Goal: Task Accomplishment & Management: Complete application form

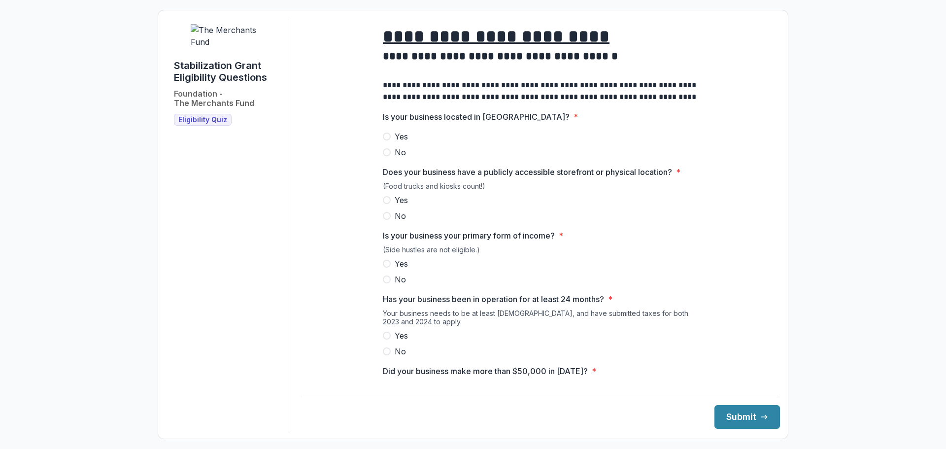
click at [393, 142] on label "Yes" at bounding box center [540, 137] width 315 height 12
click at [402, 206] on span "Yes" at bounding box center [401, 200] width 13 height 12
click at [398, 269] on span "Yes" at bounding box center [401, 264] width 13 height 12
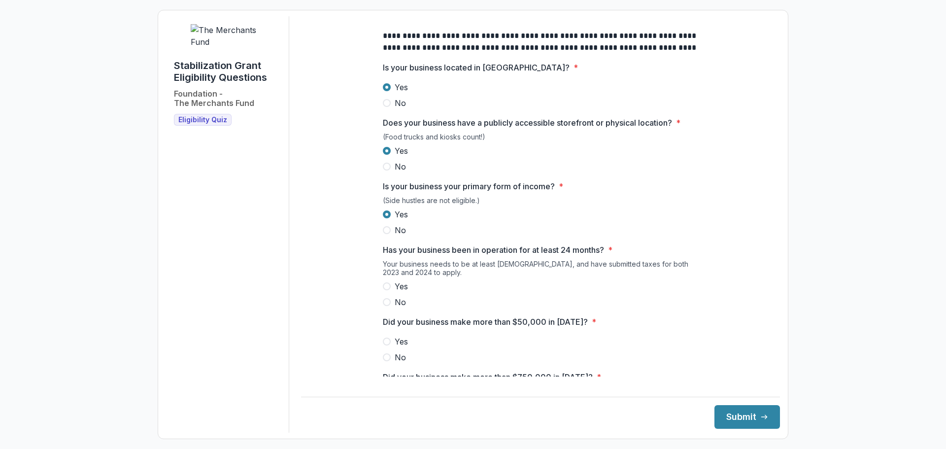
click at [398, 288] on span "Yes" at bounding box center [401, 286] width 13 height 12
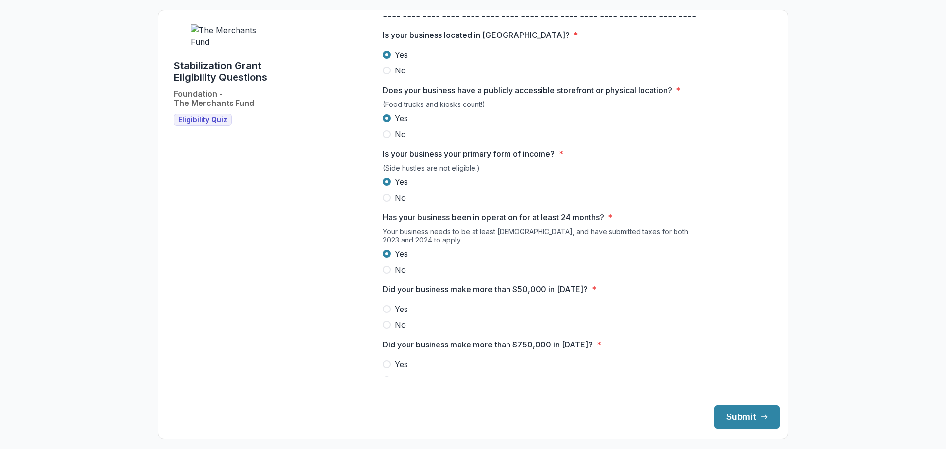
scroll to position [99, 0]
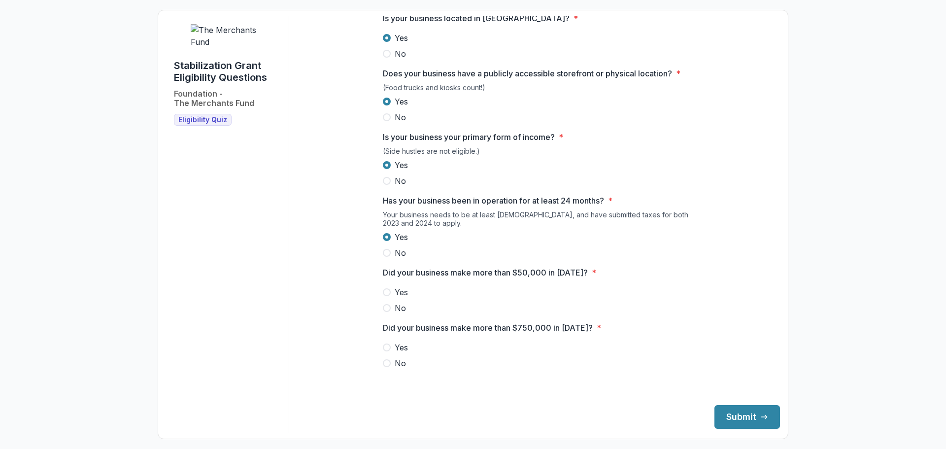
click at [397, 296] on span "Yes" at bounding box center [401, 292] width 13 height 12
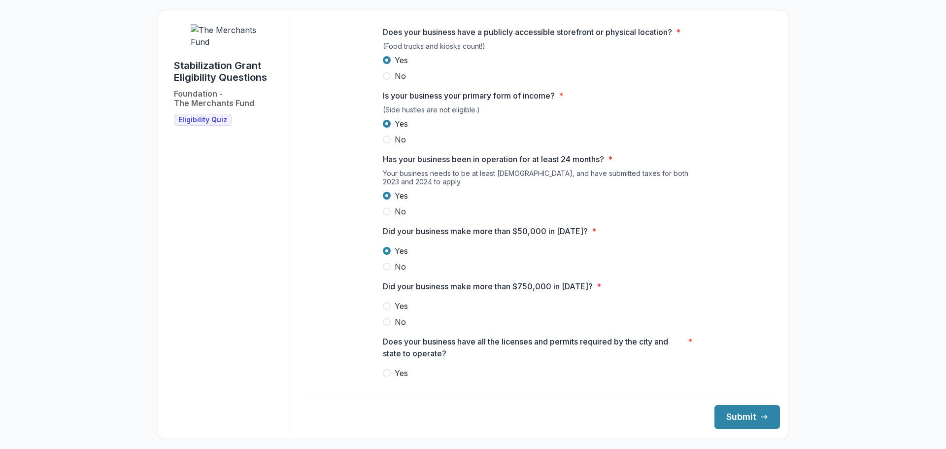
scroll to position [197, 0]
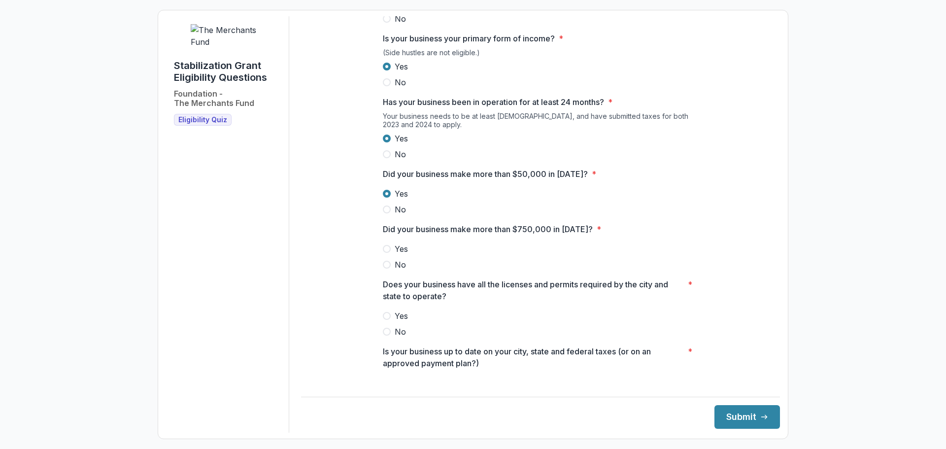
click at [395, 270] on span "No" at bounding box center [400, 265] width 11 height 12
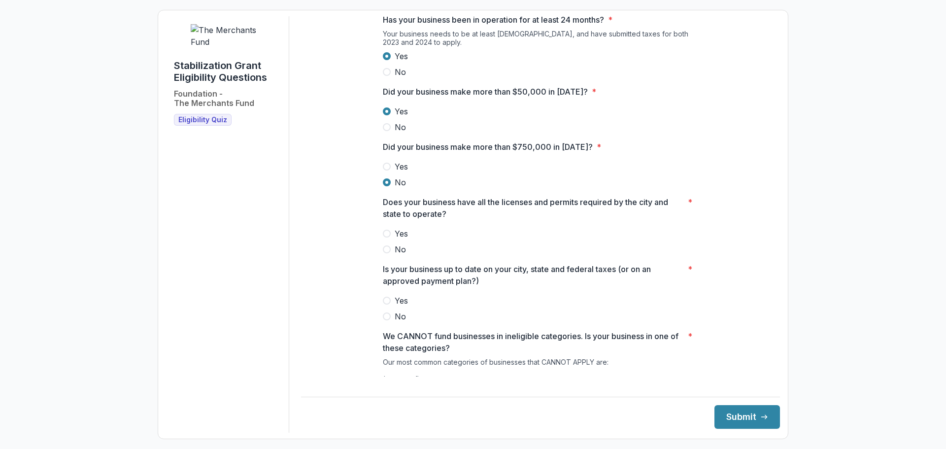
scroll to position [296, 0]
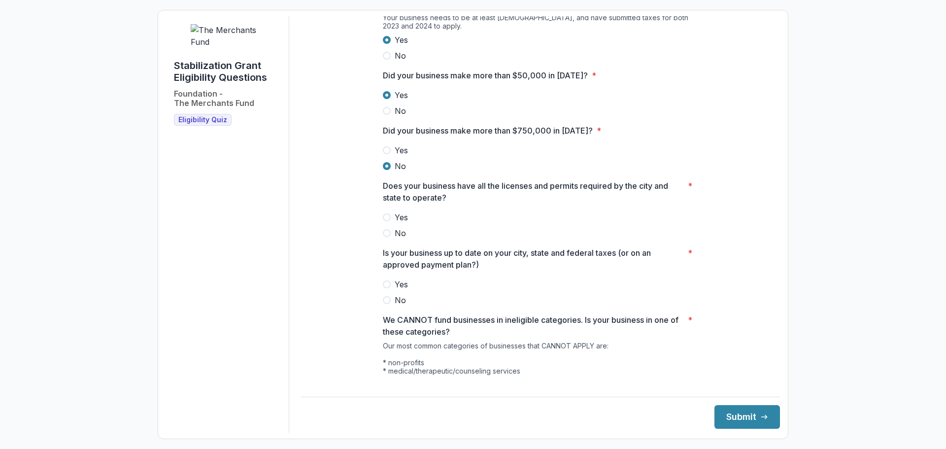
click at [396, 223] on span "Yes" at bounding box center [401, 217] width 13 height 12
click at [400, 290] on span "Yes" at bounding box center [401, 284] width 13 height 12
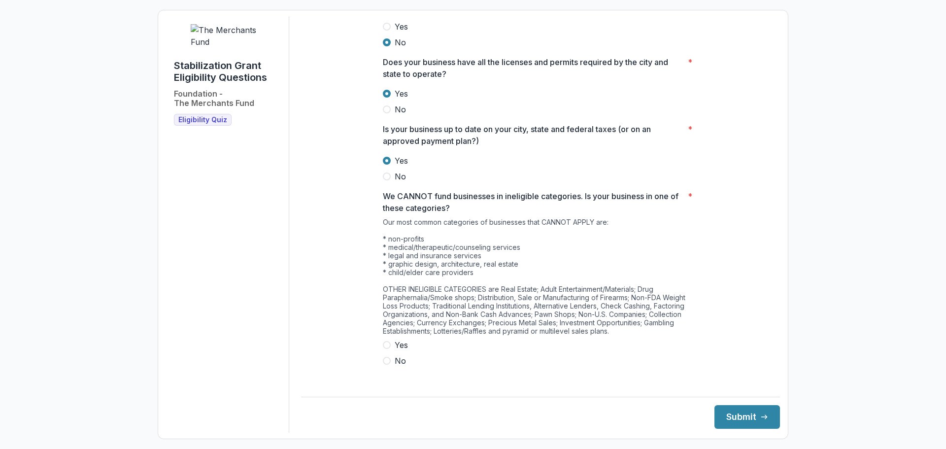
scroll to position [425, 0]
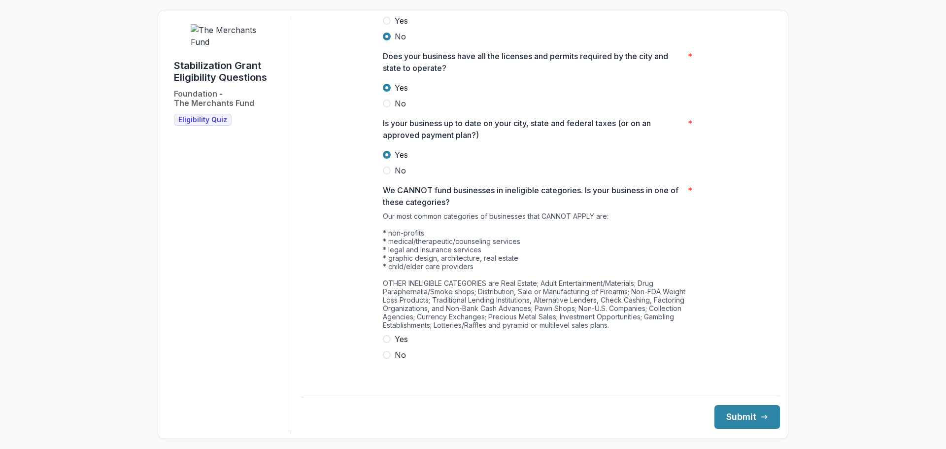
click at [395, 357] on span "No" at bounding box center [400, 355] width 11 height 12
click at [723, 410] on button "Submit" at bounding box center [747, 417] width 66 height 24
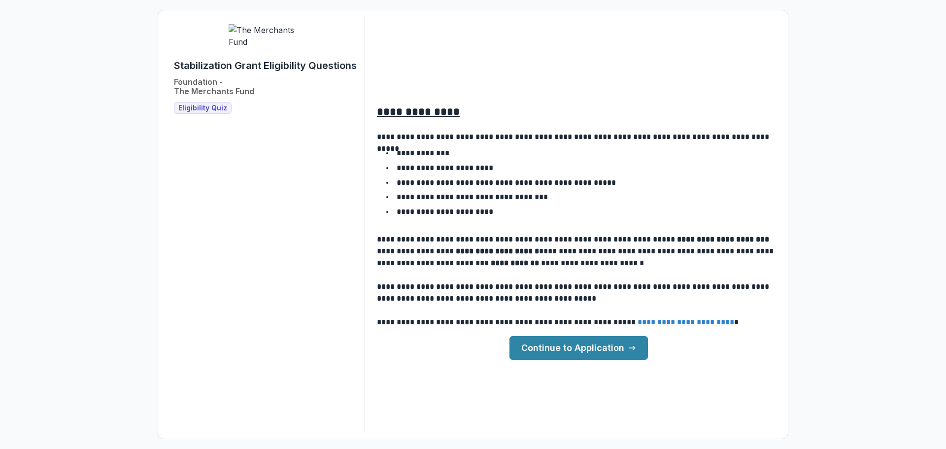
click at [639, 345] on link "Continue to Application" at bounding box center [578, 348] width 138 height 24
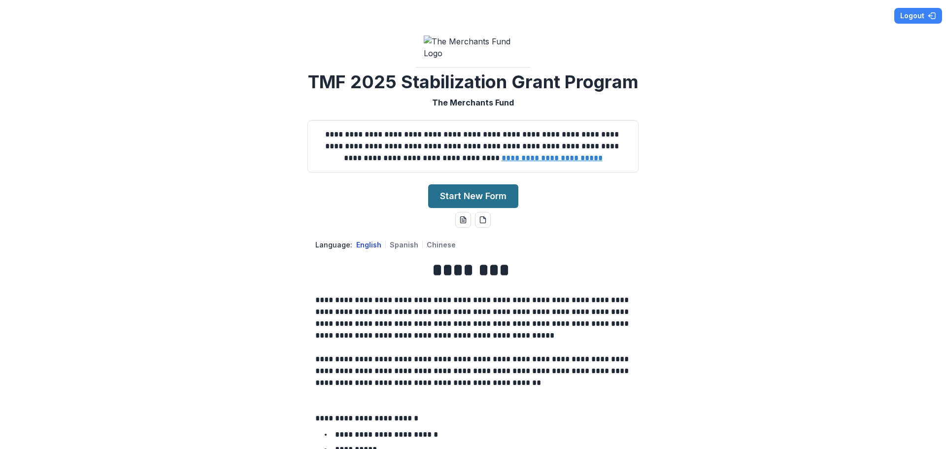
click at [472, 208] on button "Start New Form" at bounding box center [473, 196] width 90 height 24
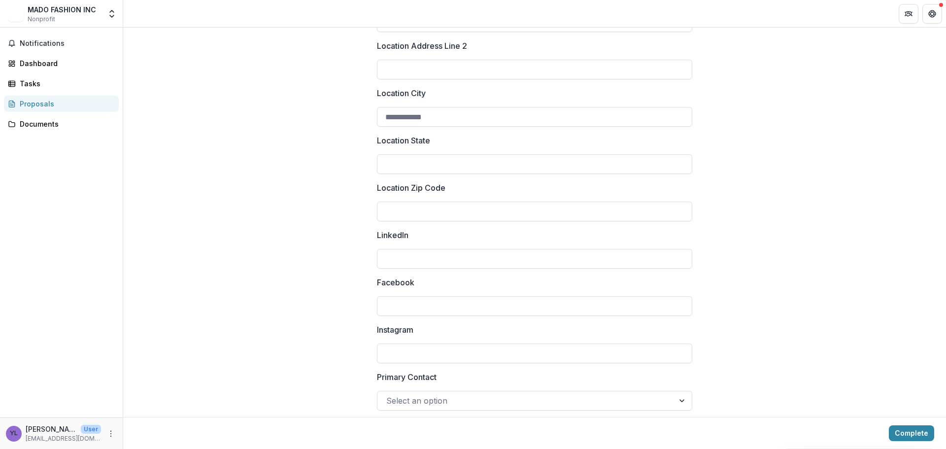
scroll to position [533, 0]
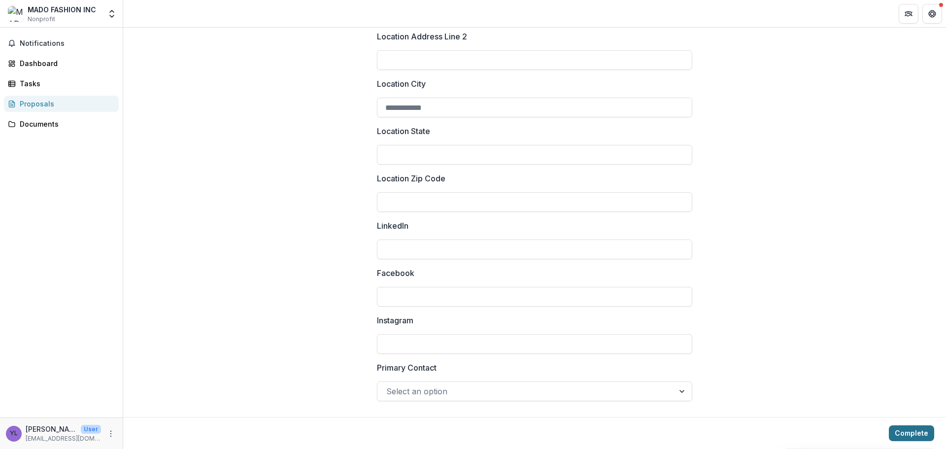
click at [903, 426] on button "Complete" at bounding box center [911, 433] width 45 height 16
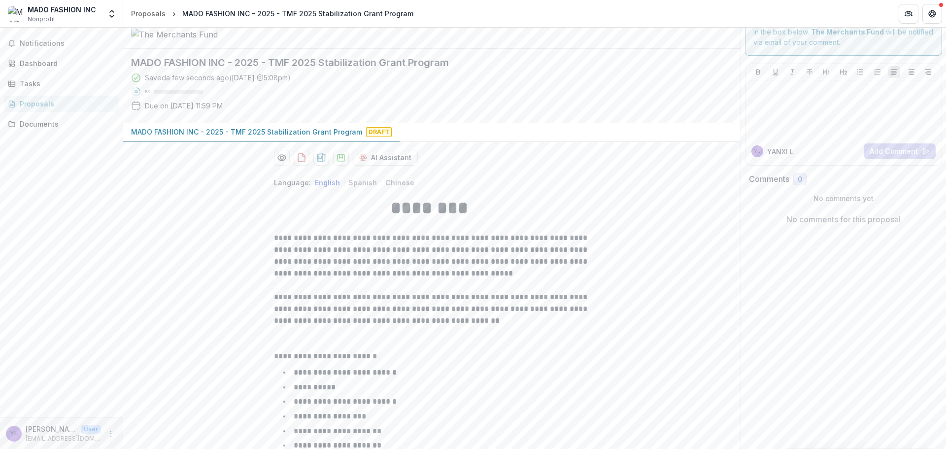
scroll to position [0, 0]
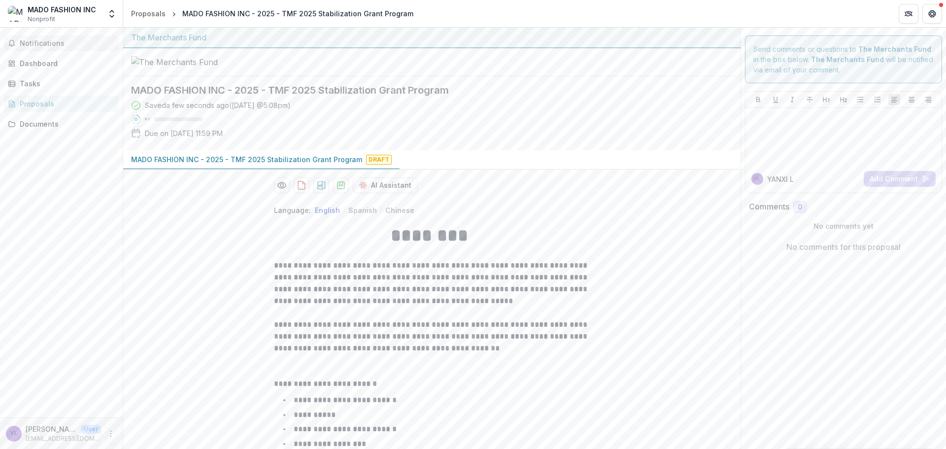
click at [63, 49] on button "Notifications" at bounding box center [61, 43] width 115 height 16
click at [60, 63] on div "Dashboard" at bounding box center [65, 63] width 91 height 10
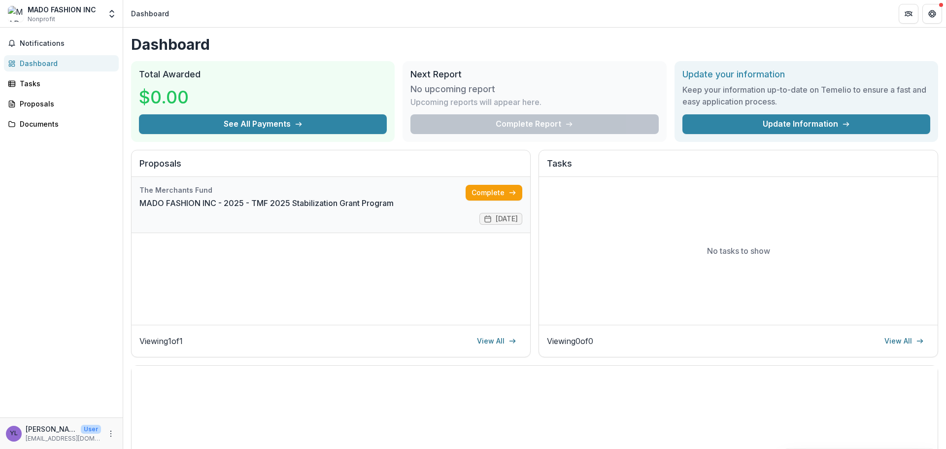
click at [394, 197] on link "MADO FASHION INC - 2025 - TMF 2025 Stabilization Grant Program" at bounding box center [266, 203] width 254 height 12
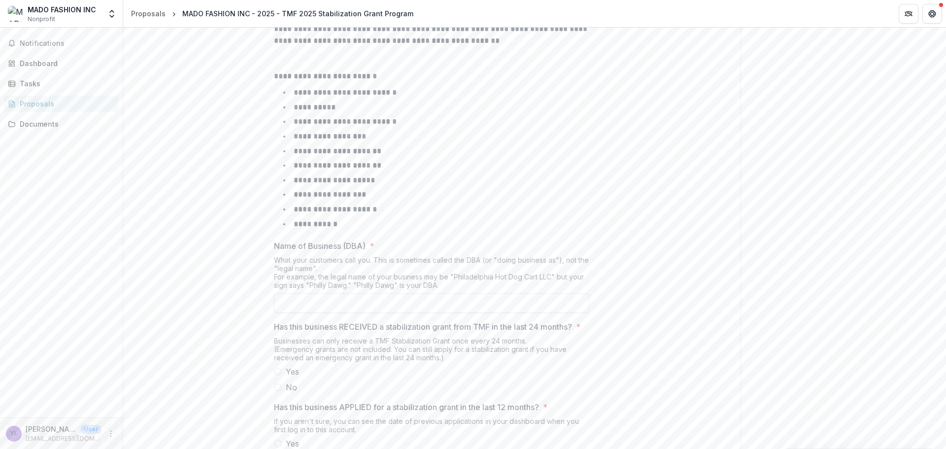
scroll to position [417, 0]
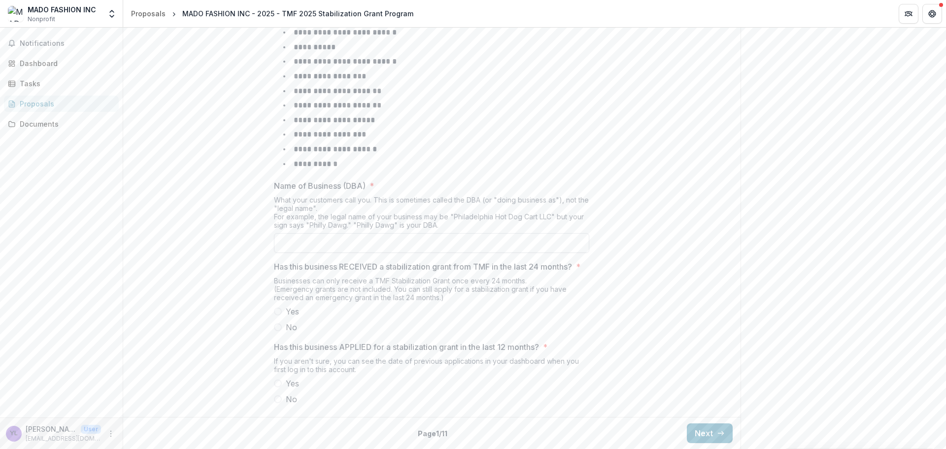
click at [324, 238] on input "Name of Business (DBA) *" at bounding box center [431, 243] width 315 height 20
type input "*"
click at [292, 330] on span "No" at bounding box center [291, 327] width 11 height 12
type input "**********"
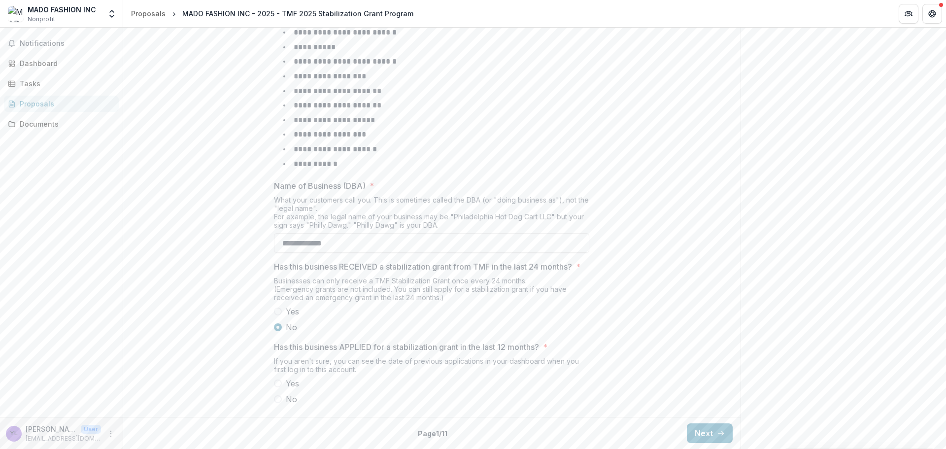
click at [288, 397] on span "No" at bounding box center [291, 399] width 11 height 12
click at [702, 429] on button "Next" at bounding box center [710, 433] width 46 height 20
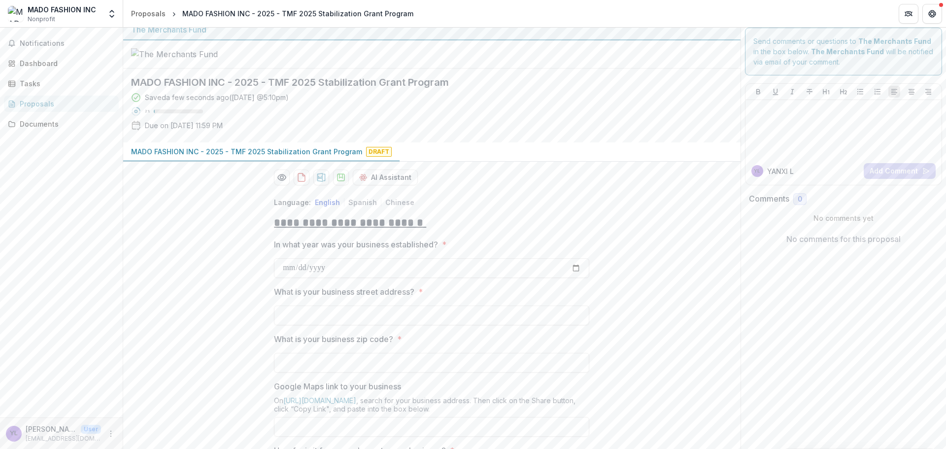
scroll to position [0, 0]
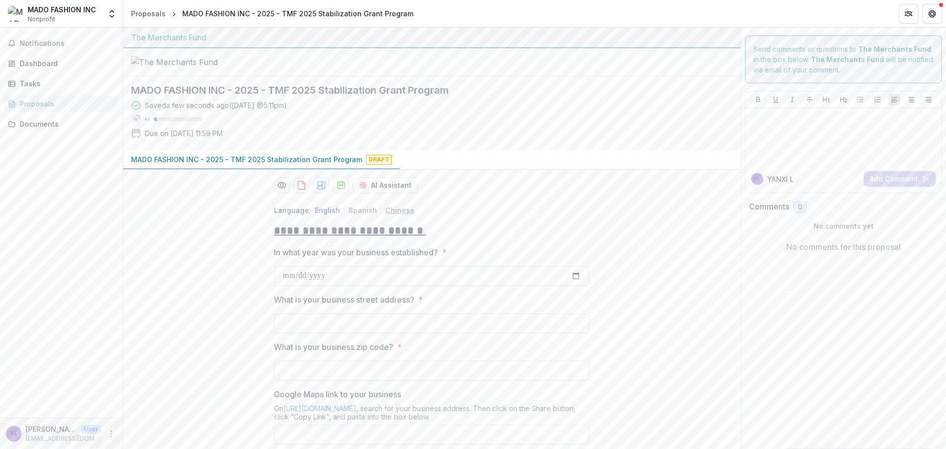
click at [403, 214] on button "Chinese" at bounding box center [399, 210] width 29 height 8
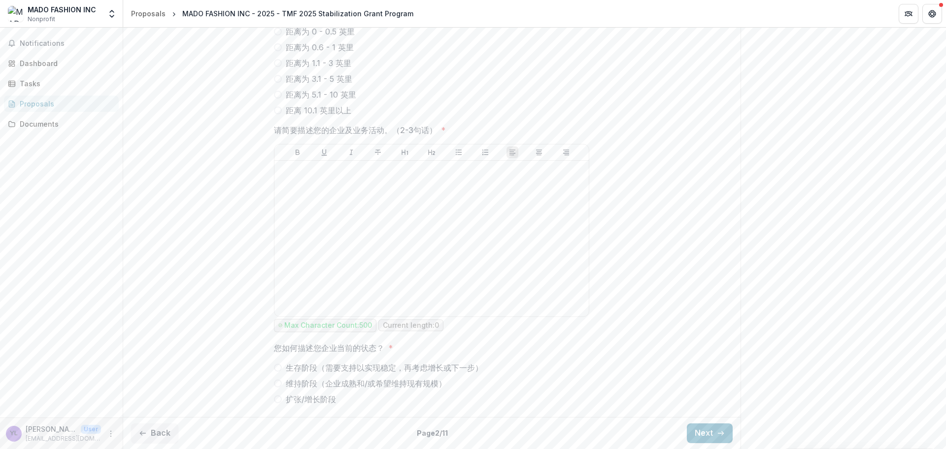
scroll to position [506, 0]
click at [163, 431] on button "Back" at bounding box center [154, 433] width 47 height 20
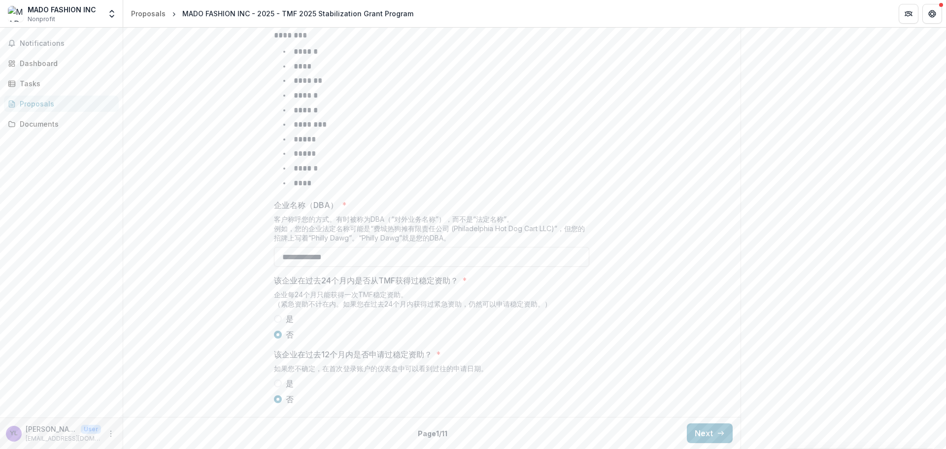
scroll to position [365, 0]
click at [682, 429] on div "Back Page 1 / 11 Next" at bounding box center [431, 433] width 617 height 32
click at [687, 427] on button "Next" at bounding box center [710, 433] width 46 height 20
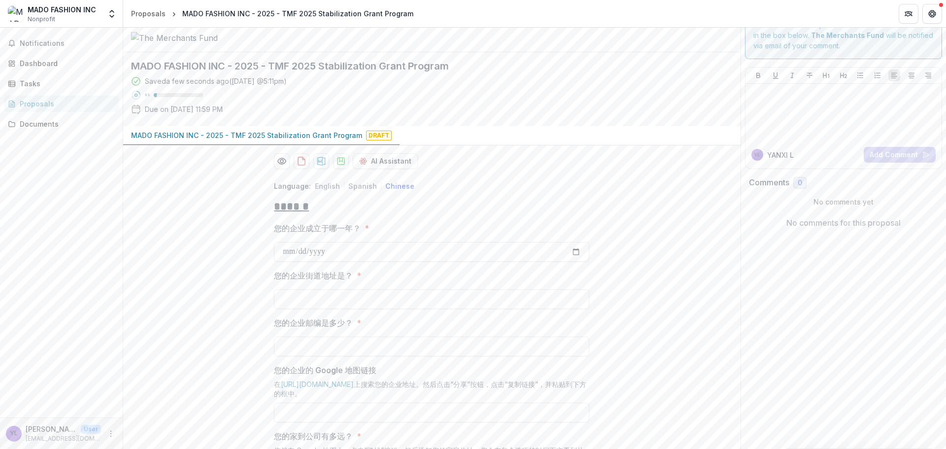
scroll to position [20, 0]
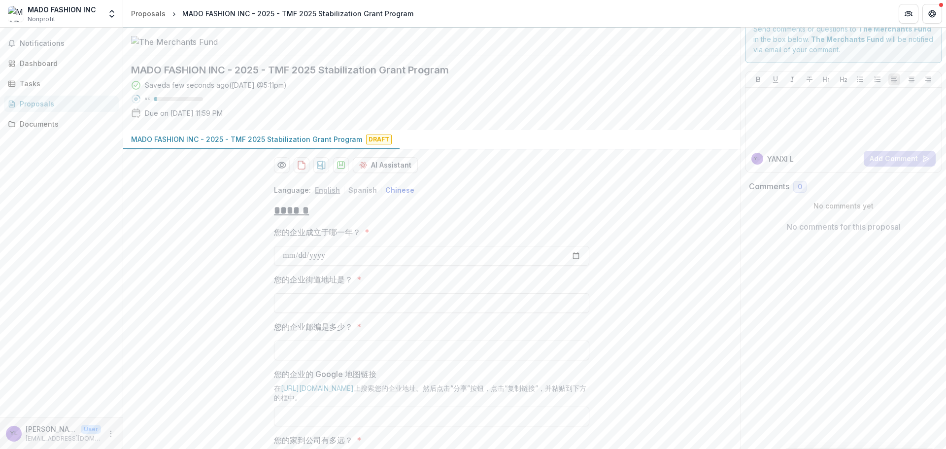
click at [328, 194] on button "English" at bounding box center [327, 190] width 25 height 8
click at [578, 266] on input "In what year was your business established? *" at bounding box center [431, 256] width 315 height 20
type input "**********"
click at [332, 313] on input "What is your business street address? *" at bounding box center [431, 303] width 315 height 20
type input "**********"
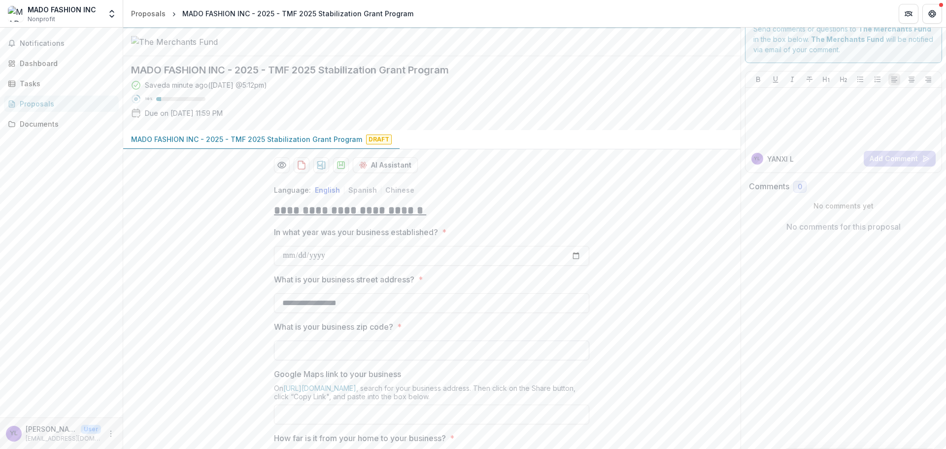
click at [287, 360] on input "What is your business zip code? *" at bounding box center [431, 350] width 315 height 20
click at [329, 360] on input "What is your business zip code? *" at bounding box center [431, 350] width 315 height 20
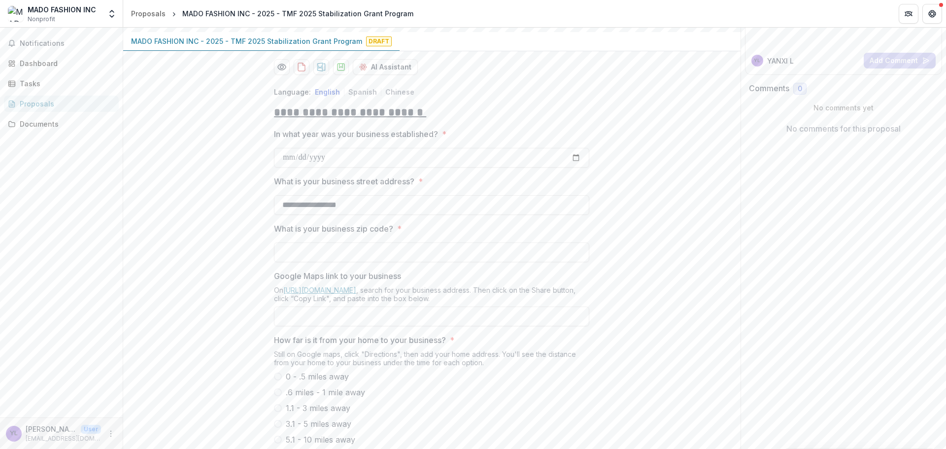
scroll to position [119, 0]
click at [294, 262] on input "What is your business zip code? *" at bounding box center [431, 252] width 315 height 20
type input "*****"
click at [239, 287] on div "**********" at bounding box center [431, 417] width 617 height 679
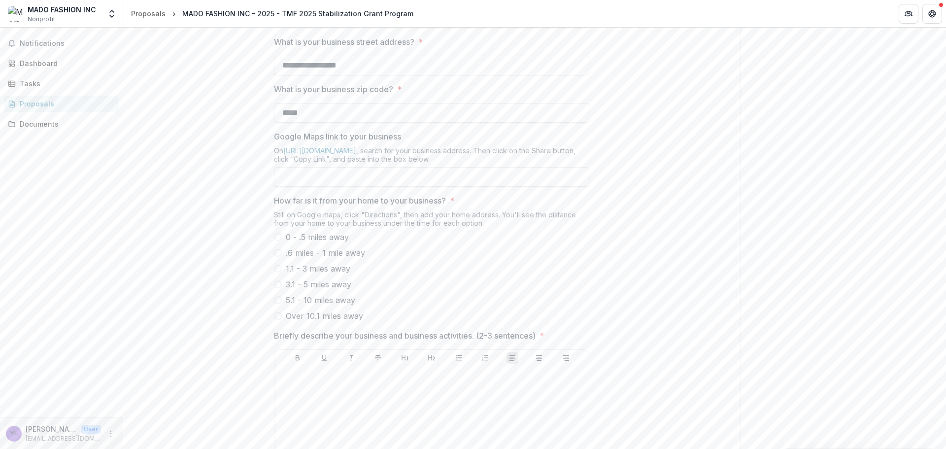
scroll to position [267, 0]
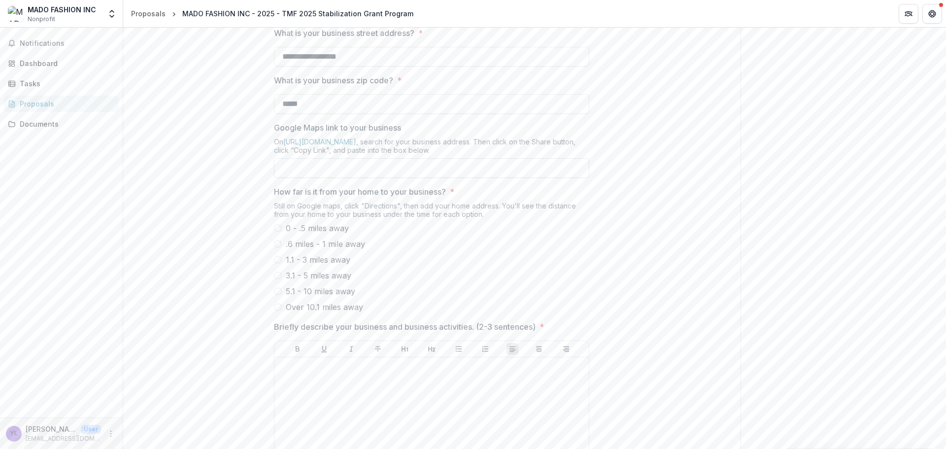
click at [322, 178] on input "Google Maps link to your business" at bounding box center [431, 168] width 315 height 20
paste input "**********"
type input "**********"
click at [194, 241] on div "**********" at bounding box center [431, 270] width 617 height 679
click at [280, 178] on input "**********" at bounding box center [431, 168] width 315 height 20
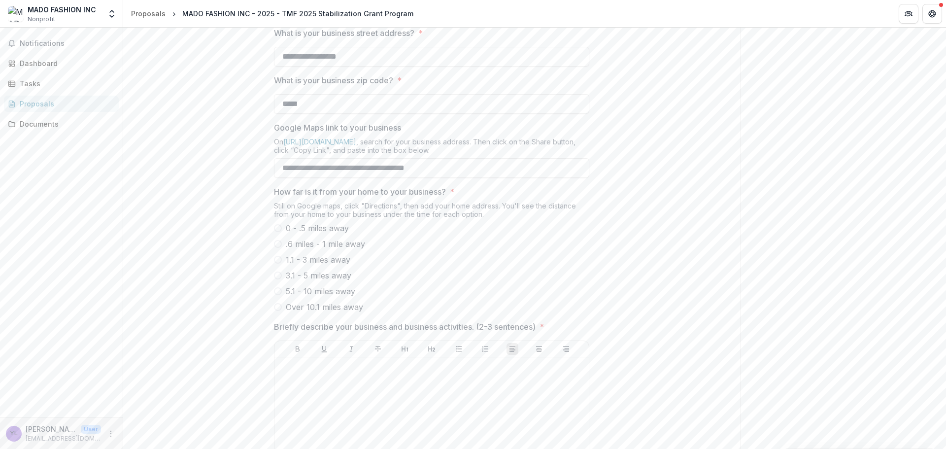
click at [337, 234] on span "0 - .5 miles away" at bounding box center [317, 228] width 63 height 12
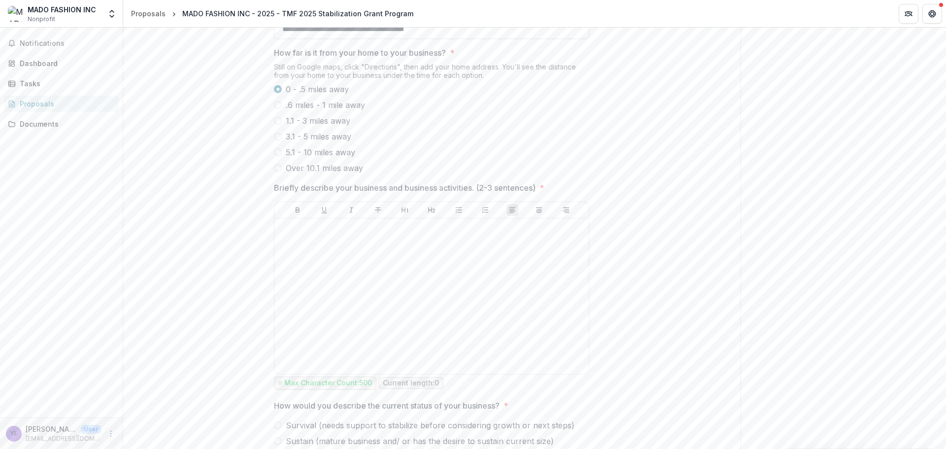
scroll to position [414, 0]
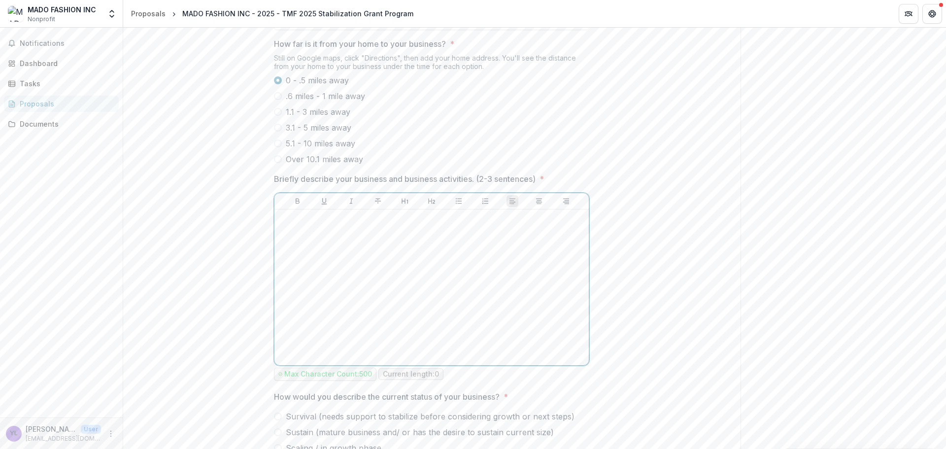
click at [411, 295] on div at bounding box center [431, 287] width 306 height 148
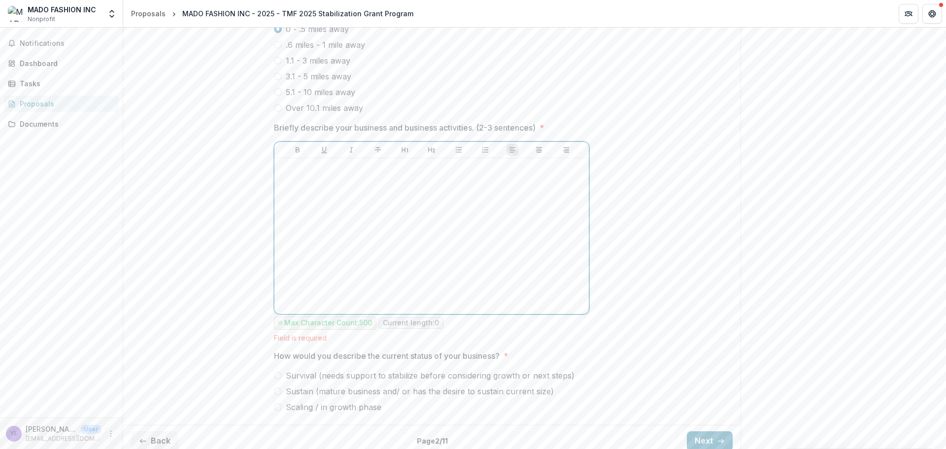
scroll to position [511, 0]
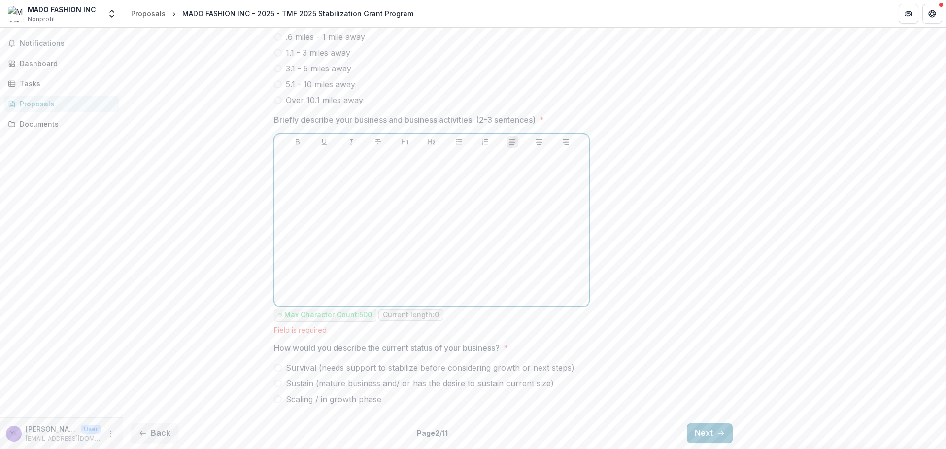
click at [319, 383] on span "Sustain (mature business and/ or has the desire to sustain current size)" at bounding box center [420, 383] width 268 height 12
click at [351, 190] on div at bounding box center [431, 228] width 306 height 148
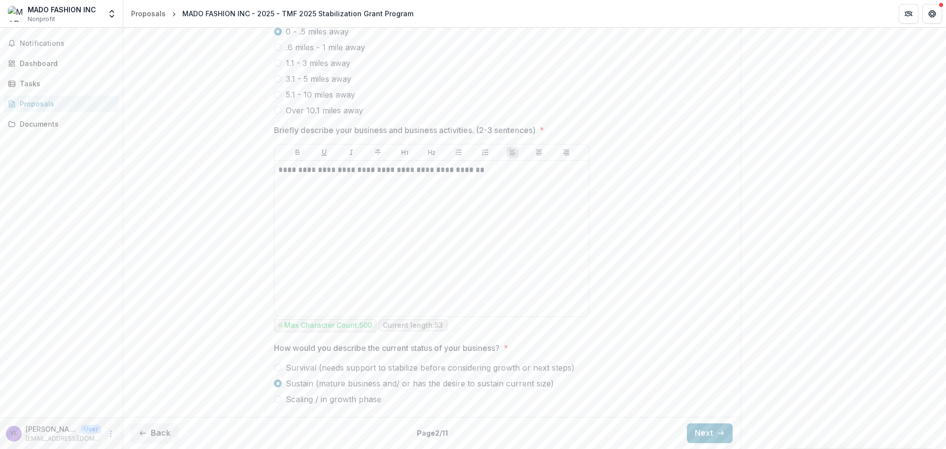
scroll to position [501, 0]
click at [718, 433] on line "button" at bounding box center [720, 433] width 5 height 0
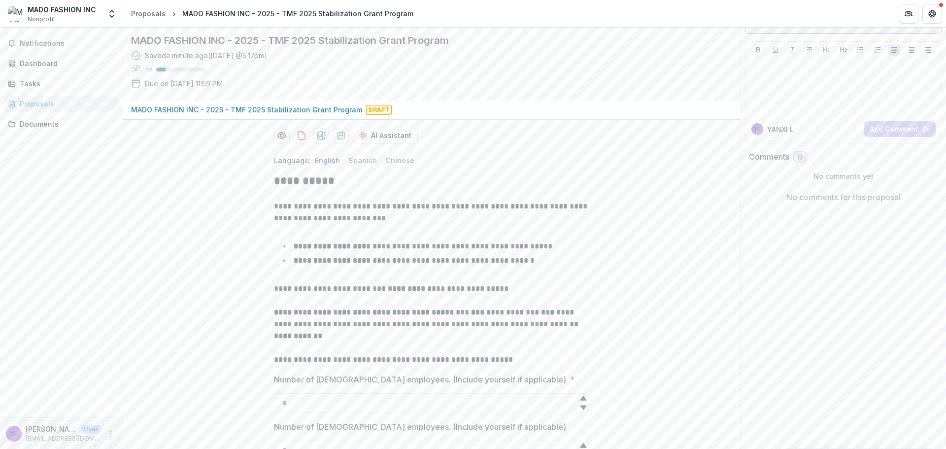
scroll to position [49, 0]
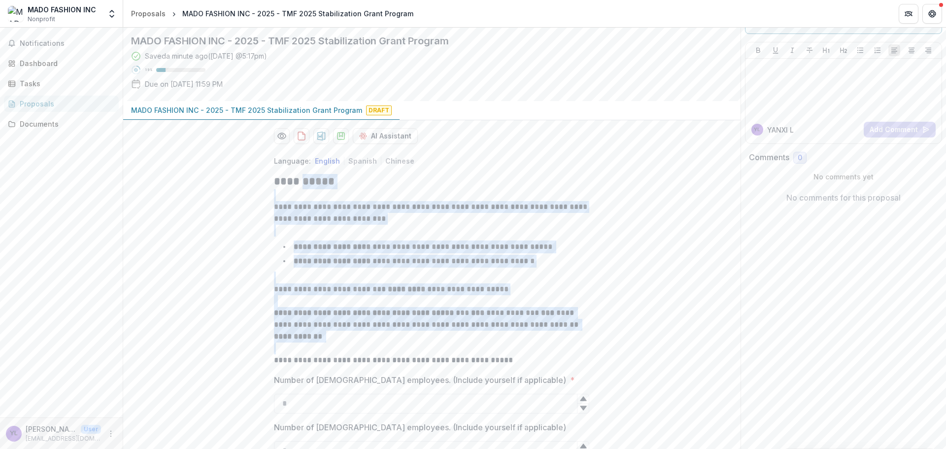
drag, startPoint x: 303, startPoint y: 226, endPoint x: 358, endPoint y: 386, distance: 169.7
click at [358, 366] on div "**********" at bounding box center [431, 270] width 315 height 192
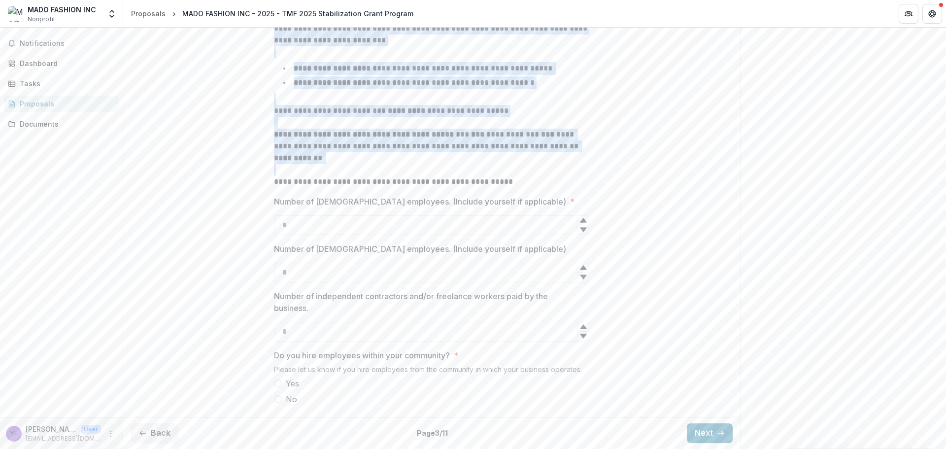
scroll to position [246, 0]
click at [352, 138] on strong "**********" at bounding box center [365, 134] width 182 height 7
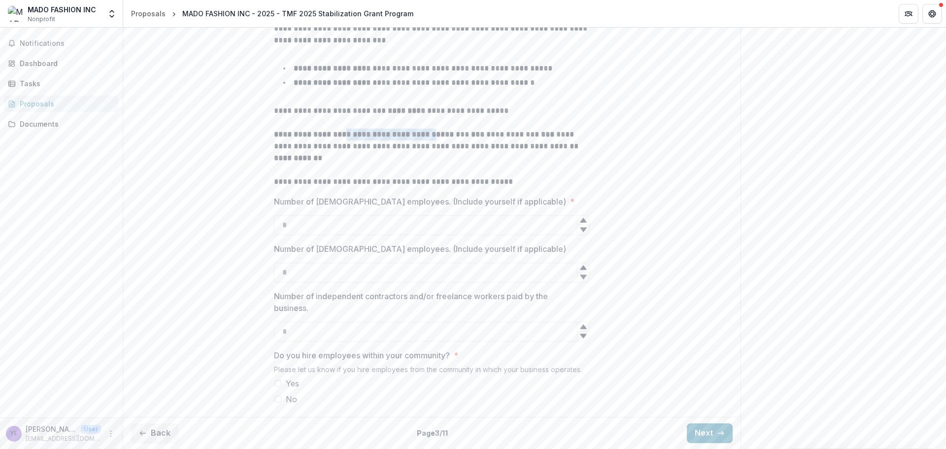
drag, startPoint x: 348, startPoint y: 149, endPoint x: 441, endPoint y: 149, distance: 92.6
click at [441, 138] on strong "**********" at bounding box center [365, 134] width 182 height 7
click at [283, 381] on label "Yes" at bounding box center [431, 383] width 315 height 12
click at [349, 225] on input "Number of [DEMOGRAPHIC_DATA] employees. (Include yourself if applicable) *" at bounding box center [431, 225] width 315 height 20
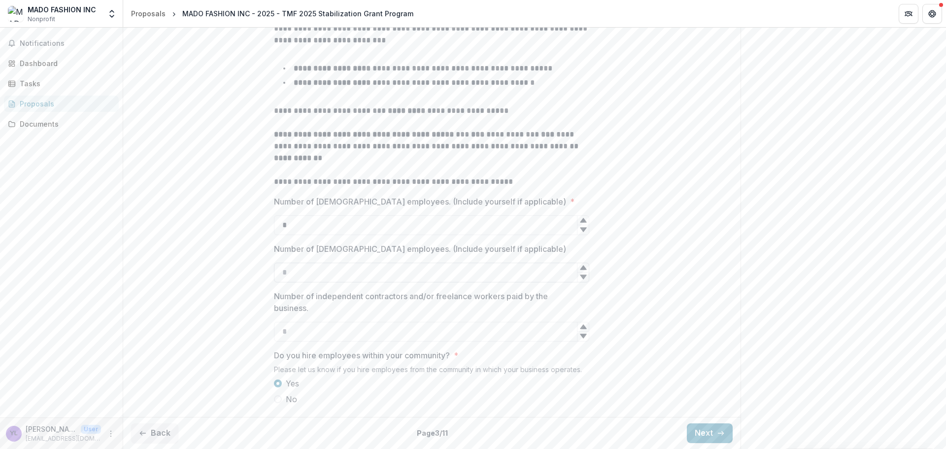
type input "*"
click at [338, 272] on input "Number of [DEMOGRAPHIC_DATA] employees. (Include yourself if applicable)" at bounding box center [431, 273] width 315 height 20
type input "*"
click at [203, 300] on div "**********" at bounding box center [431, 190] width 617 height 443
click at [692, 429] on button "Next" at bounding box center [710, 433] width 46 height 20
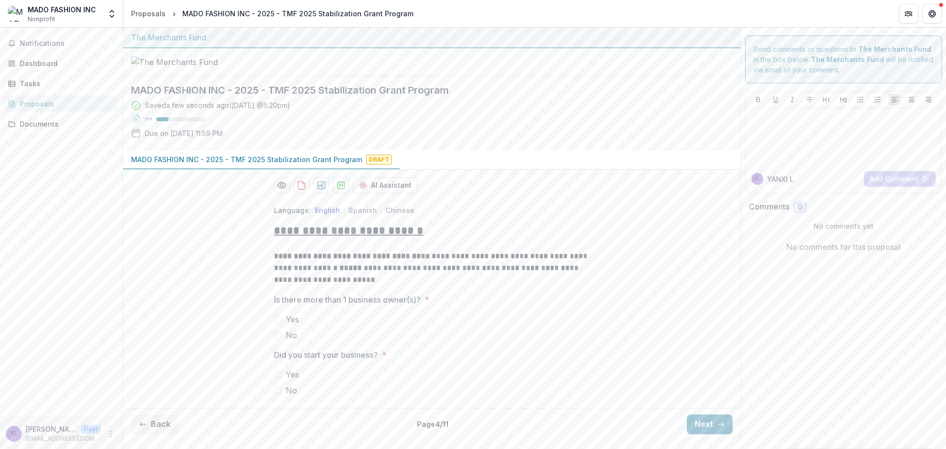
scroll to position [29, 0]
click at [283, 341] on label "No" at bounding box center [431, 335] width 315 height 12
click at [284, 380] on label "Yes" at bounding box center [431, 375] width 315 height 12
click at [285, 392] on div "Yes No" at bounding box center [431, 383] width 315 height 28
click at [286, 396] on span "No" at bounding box center [291, 390] width 11 height 12
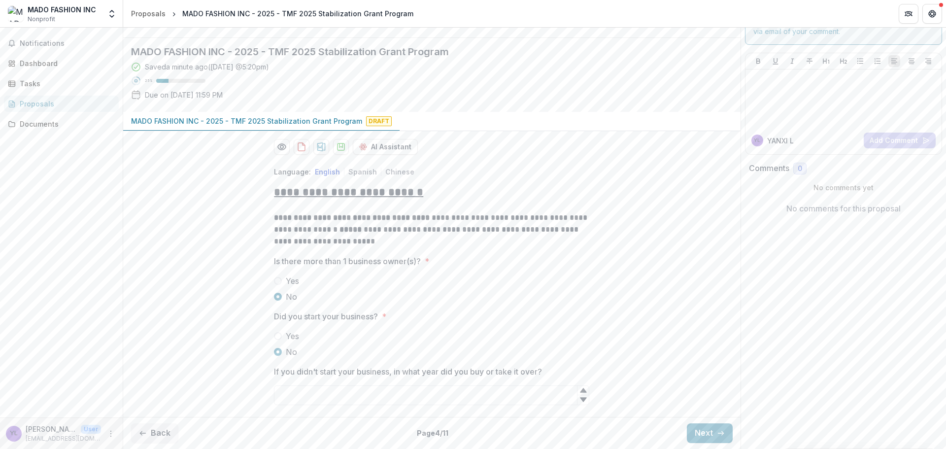
scroll to position [76, 0]
